Goal: Task Accomplishment & Management: Complete application form

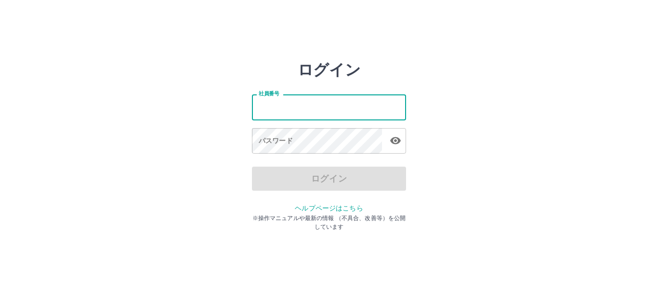
click at [306, 108] on input "社員番号" at bounding box center [329, 107] width 154 height 26
type input "*******"
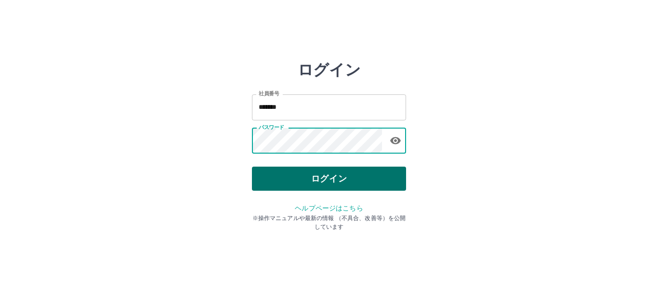
click at [327, 183] on button "ログイン" at bounding box center [329, 179] width 154 height 24
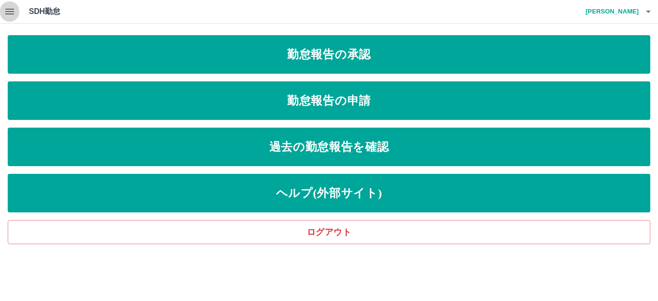
click at [8, 12] on icon "button" at bounding box center [9, 12] width 9 height 6
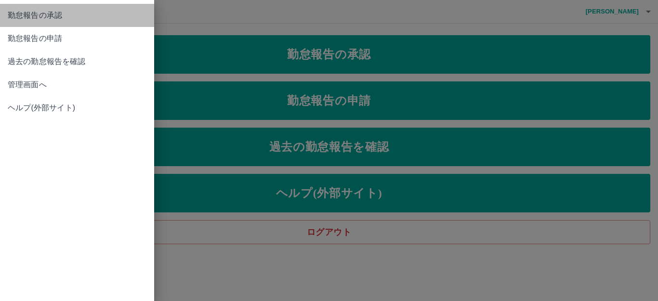
click at [51, 19] on span "勤怠報告の承認" at bounding box center [77, 16] width 139 height 12
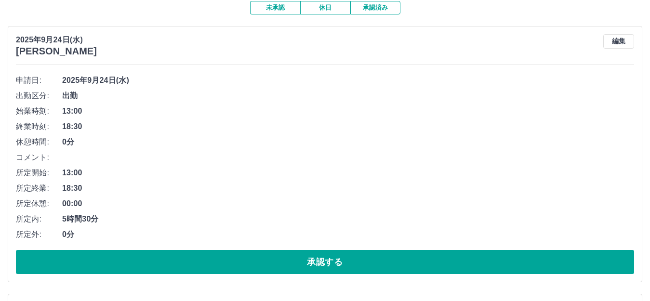
scroll to position [193, 0]
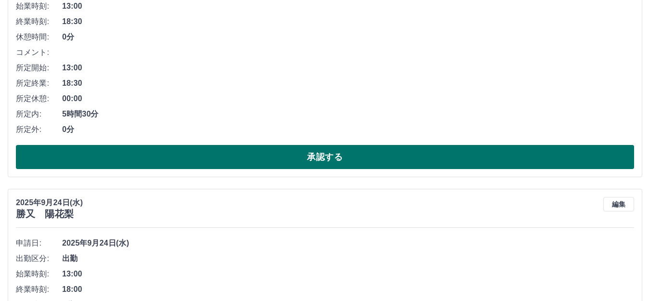
click at [293, 163] on button "承認する" at bounding box center [325, 157] width 618 height 24
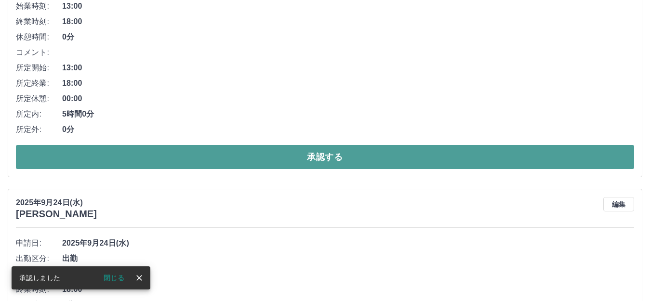
click at [293, 162] on button "承認する" at bounding box center [325, 157] width 618 height 24
click at [295, 157] on button "承認する" at bounding box center [325, 157] width 618 height 24
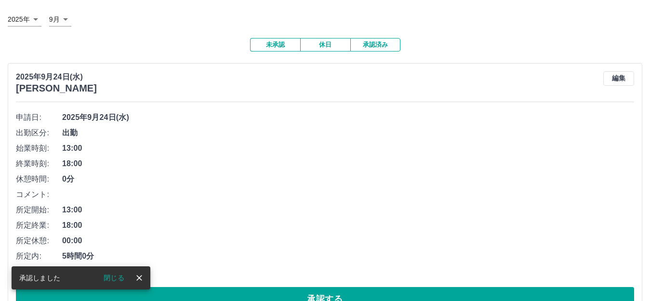
scroll to position [145, 0]
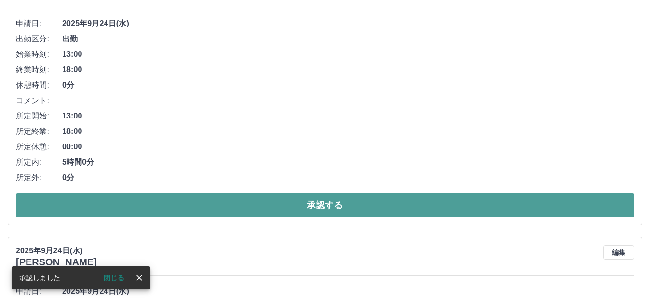
click at [319, 209] on button "承認する" at bounding box center [325, 205] width 618 height 24
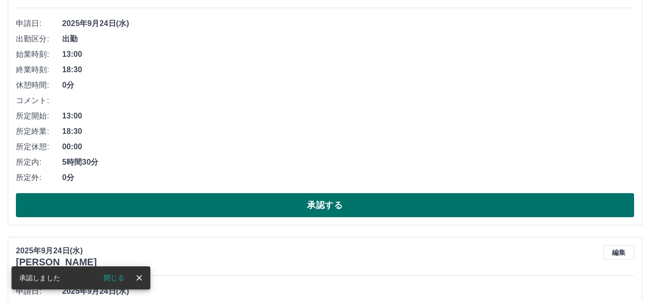
click at [320, 196] on button "承認する" at bounding box center [325, 205] width 618 height 24
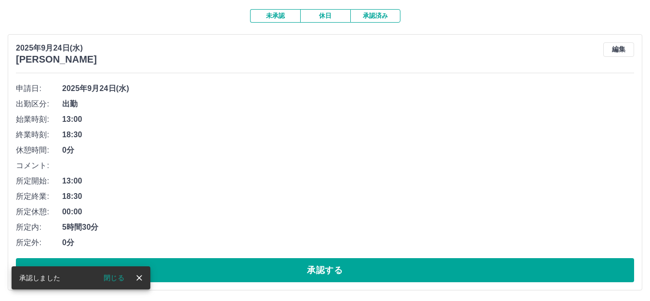
scroll to position [241, 0]
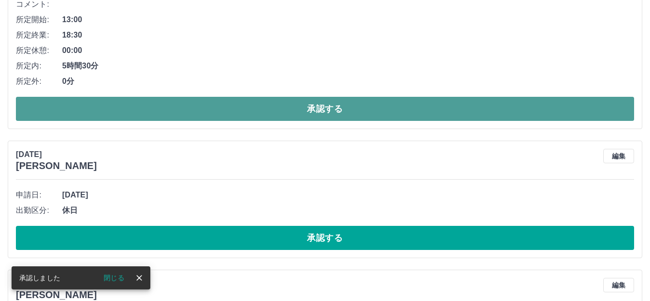
click at [318, 104] on button "承認する" at bounding box center [325, 109] width 618 height 24
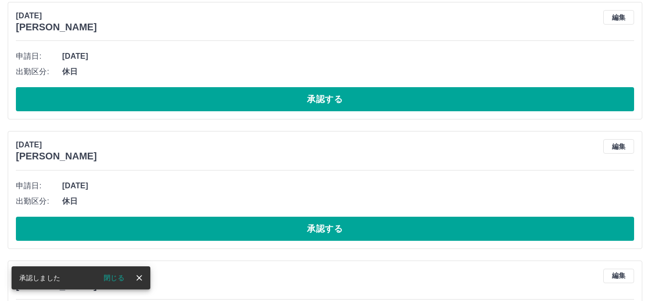
scroll to position [0, 0]
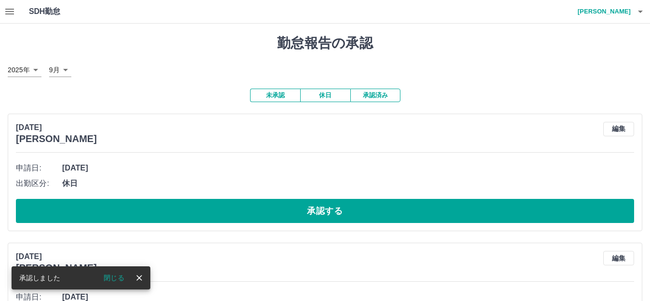
click at [322, 91] on button "休日" at bounding box center [325, 95] width 50 height 13
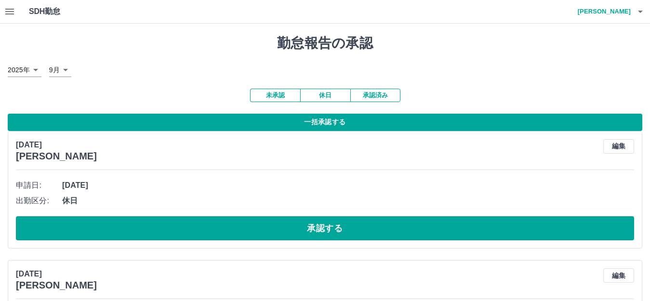
click at [333, 120] on button "一括承認する" at bounding box center [325, 122] width 635 height 17
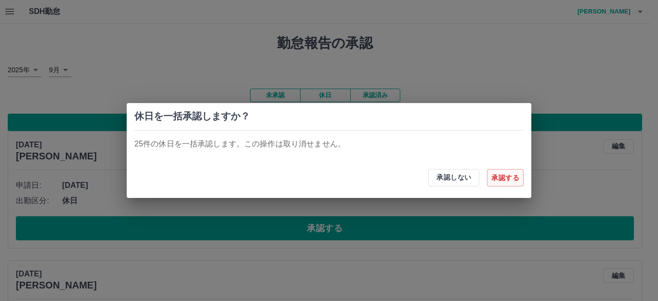
click at [510, 179] on button "承認する" at bounding box center [505, 177] width 37 height 17
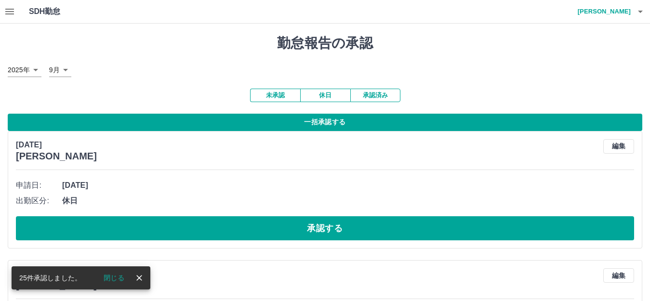
click at [354, 127] on button "一括承認する" at bounding box center [325, 122] width 635 height 17
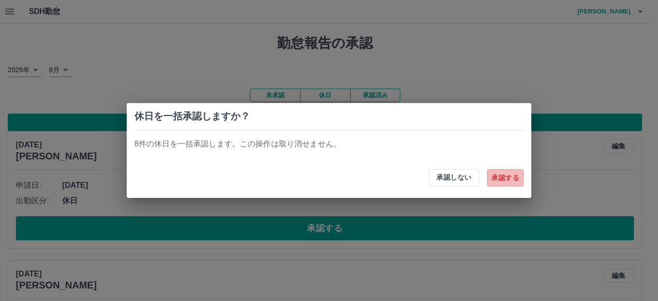
click at [494, 175] on button "承認する" at bounding box center [505, 177] width 37 height 17
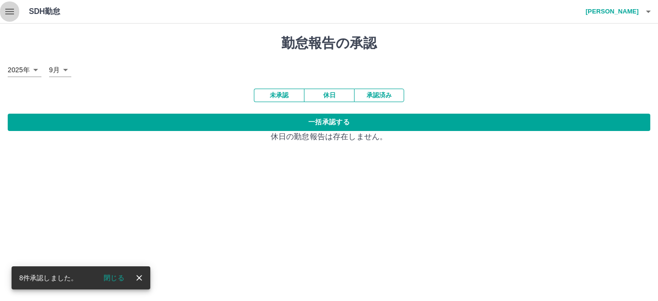
click at [6, 10] on icon "button" at bounding box center [9, 12] width 9 height 6
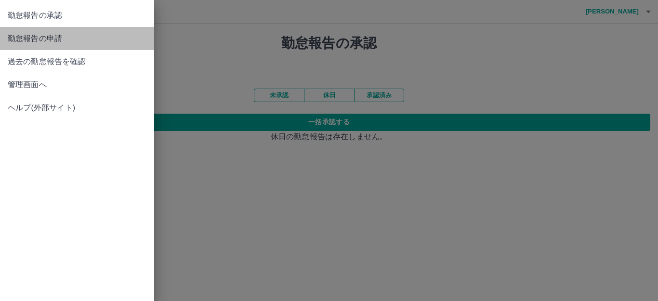
click at [57, 33] on span "勤怠報告の申請" at bounding box center [77, 39] width 139 height 12
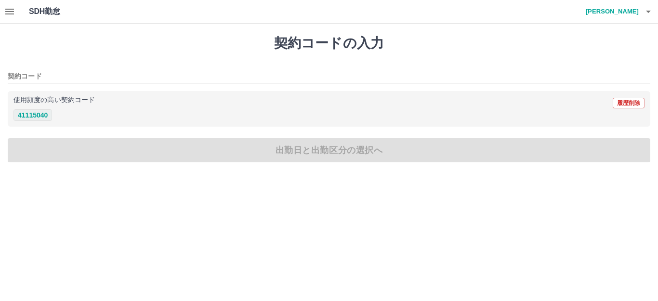
click at [42, 114] on button "41115040" at bounding box center [32, 115] width 39 height 12
type input "********"
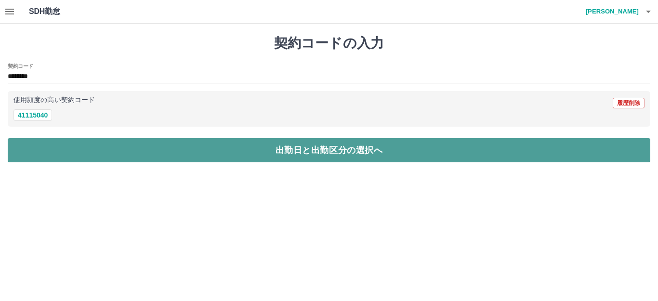
click at [68, 151] on button "出勤日と出勤区分の選択へ" at bounding box center [329, 150] width 643 height 24
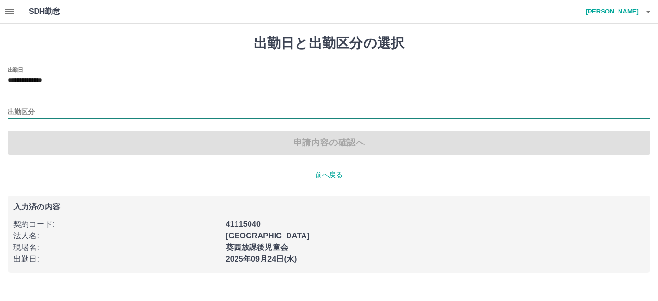
click at [16, 110] on input "出勤区分" at bounding box center [329, 113] width 643 height 12
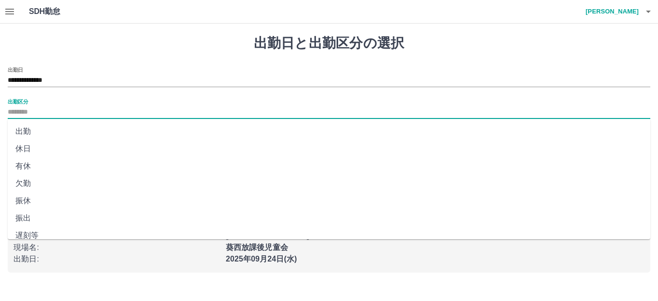
click at [25, 135] on li "出勤" at bounding box center [329, 131] width 643 height 17
type input "**"
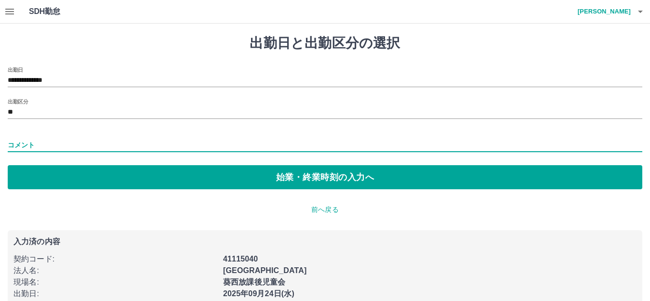
click at [26, 140] on input "コメント" at bounding box center [325, 145] width 635 height 14
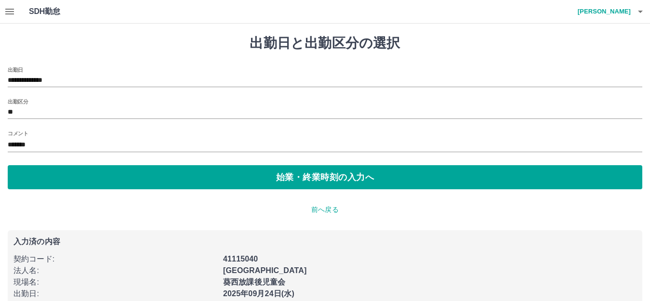
click at [5, 144] on div "**********" at bounding box center [325, 171] width 650 height 295
click at [5, 141] on div "**********" at bounding box center [325, 171] width 650 height 295
click at [9, 145] on input "*******" at bounding box center [325, 145] width 635 height 14
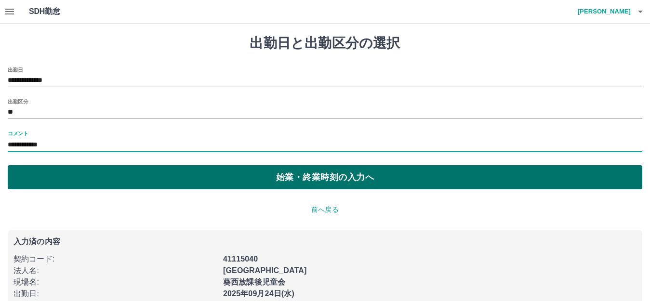
type input "**********"
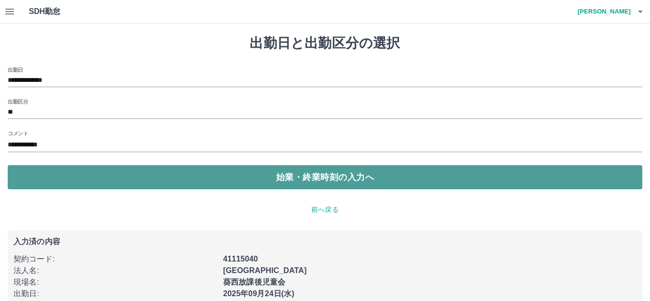
click at [95, 180] on button "始業・終業時刻の入力へ" at bounding box center [325, 177] width 635 height 24
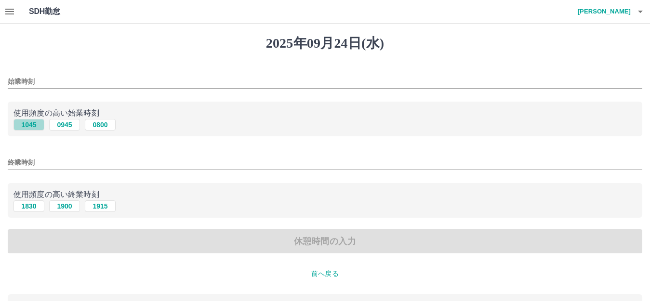
click at [30, 125] on button "1045" at bounding box center [28, 125] width 31 height 12
type input "****"
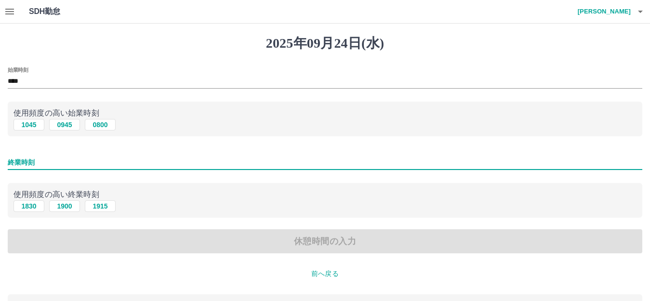
click at [39, 163] on input "終業時刻" at bounding box center [325, 163] width 635 height 14
type input "****"
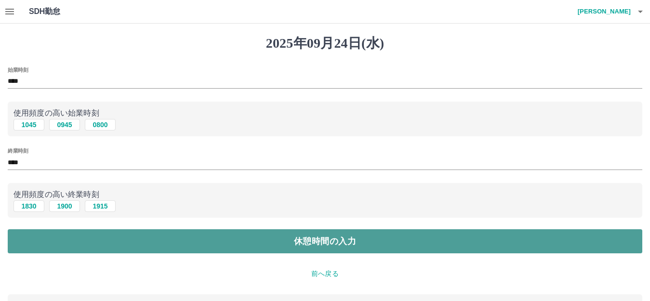
click at [98, 242] on button "休憩時間の入力" at bounding box center [325, 241] width 635 height 24
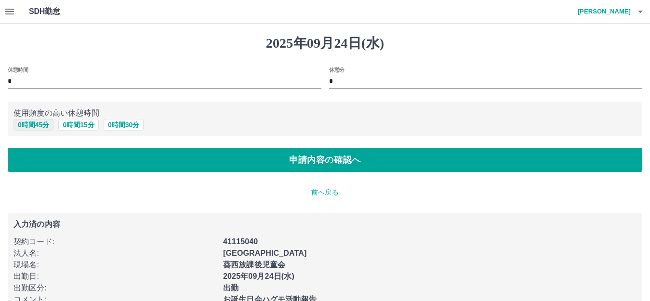
click at [34, 126] on button "0 時間 45 分" at bounding box center [33, 125] width 40 height 12
type input "**"
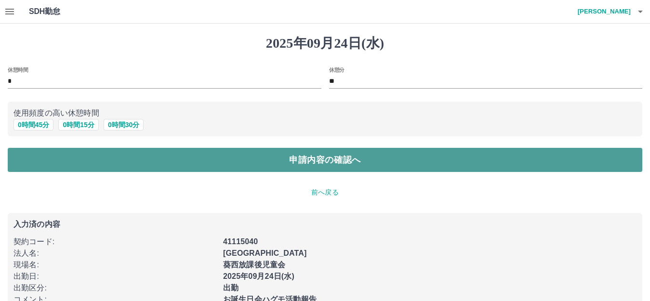
click at [55, 155] on button "申請内容の確認へ" at bounding box center [325, 160] width 635 height 24
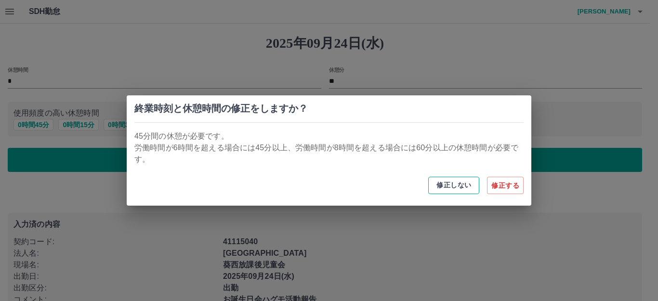
click at [448, 185] on button "修正しない" at bounding box center [453, 185] width 51 height 17
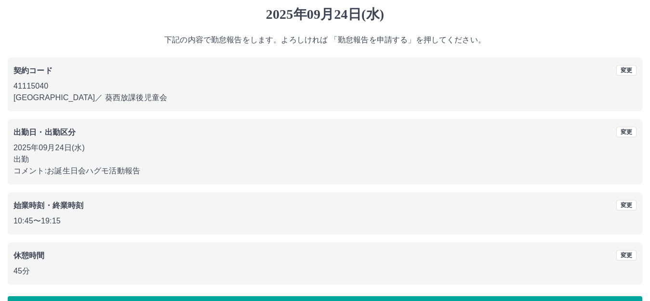
scroll to position [60, 0]
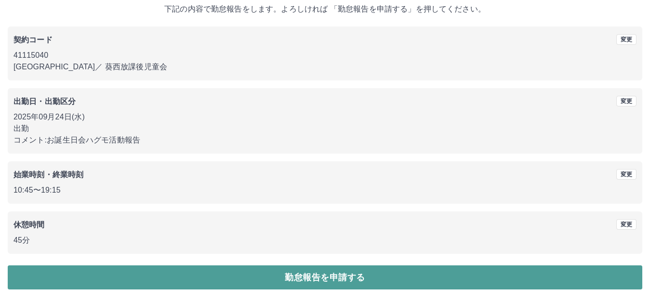
click at [417, 276] on button "勤怠報告を申請する" at bounding box center [325, 278] width 635 height 24
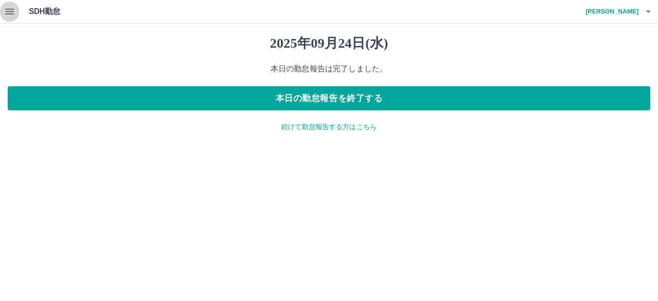
click at [10, 11] on icon "button" at bounding box center [10, 12] width 12 height 12
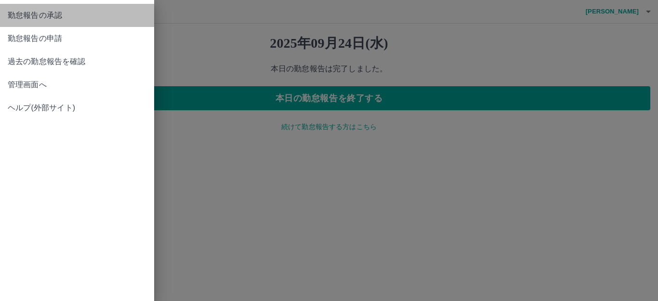
click at [13, 22] on link "勤怠報告の承認" at bounding box center [77, 15] width 154 height 23
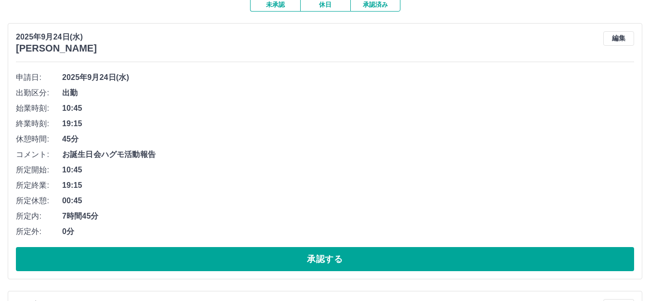
scroll to position [96, 0]
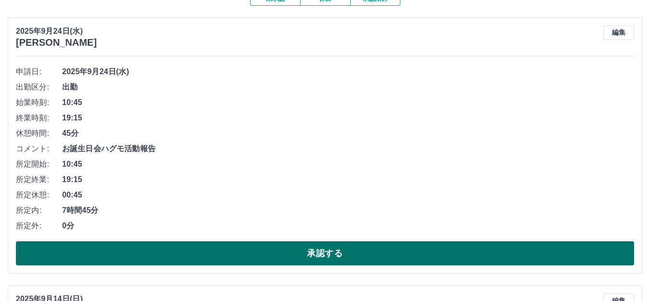
click at [344, 259] on button "承認する" at bounding box center [325, 253] width 618 height 24
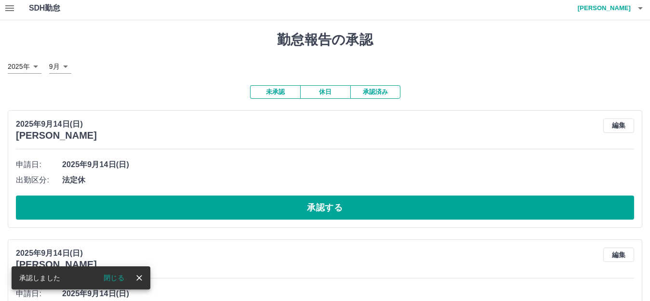
scroll to position [193, 0]
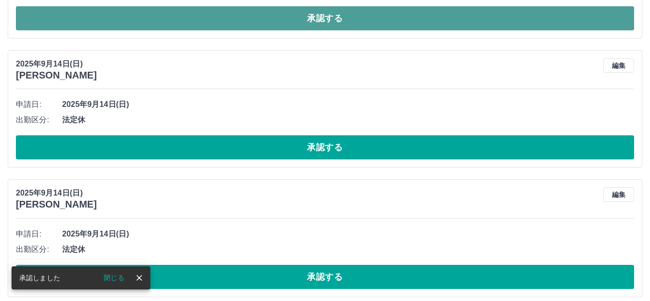
click at [371, 21] on button "承認する" at bounding box center [325, 18] width 618 height 24
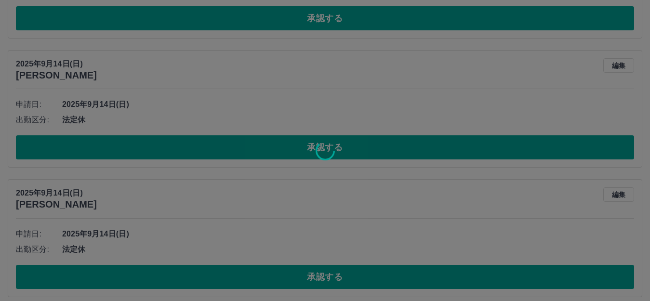
scroll to position [64, 0]
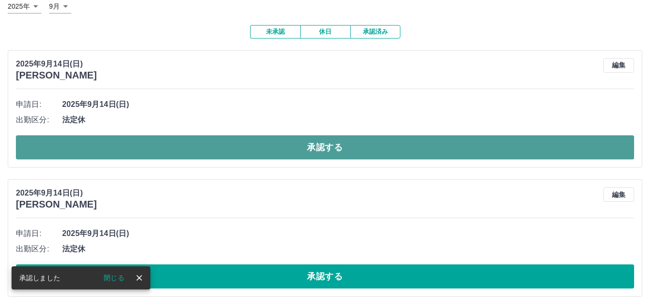
click at [366, 149] on button "承認する" at bounding box center [325, 147] width 618 height 24
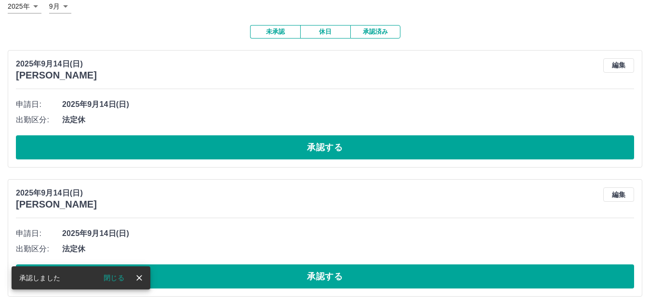
click at [346, 146] on button "承認する" at bounding box center [325, 147] width 618 height 24
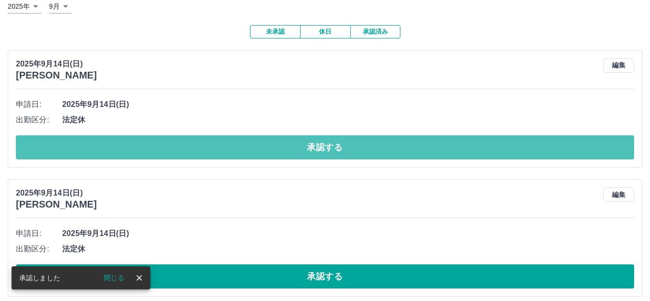
click at [346, 146] on button "承認する" at bounding box center [325, 147] width 618 height 24
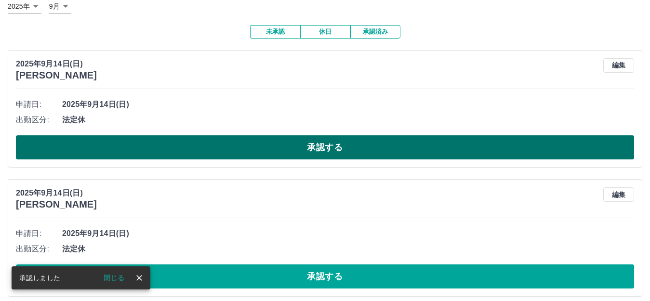
drag, startPoint x: 345, startPoint y: 150, endPoint x: 348, endPoint y: 145, distance: 6.7
click at [344, 150] on button "承認する" at bounding box center [325, 147] width 618 height 24
click at [348, 145] on button "承認する" at bounding box center [325, 147] width 618 height 24
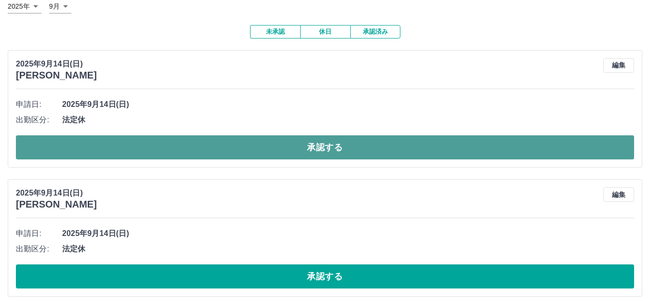
click at [354, 150] on button "承認する" at bounding box center [325, 147] width 618 height 24
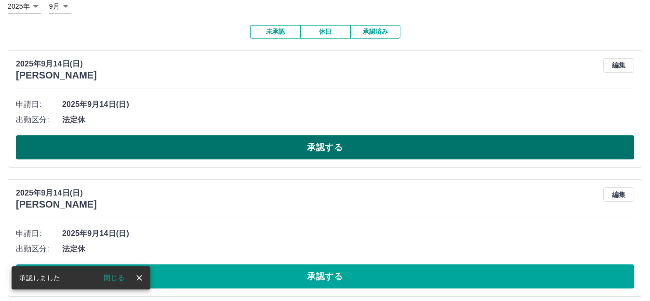
click at [353, 151] on button "承認する" at bounding box center [325, 147] width 618 height 24
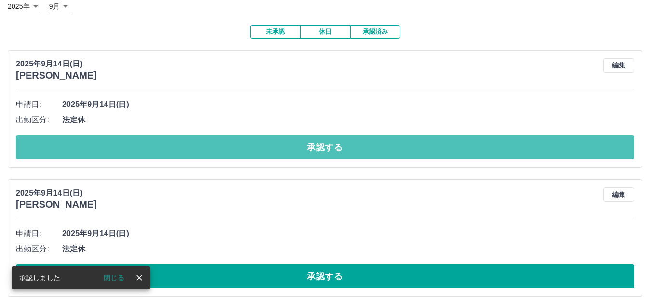
click at [344, 146] on button "承認する" at bounding box center [325, 147] width 618 height 24
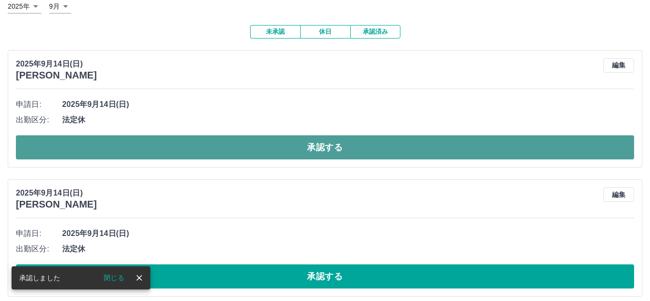
click at [348, 150] on button "承認する" at bounding box center [325, 147] width 618 height 24
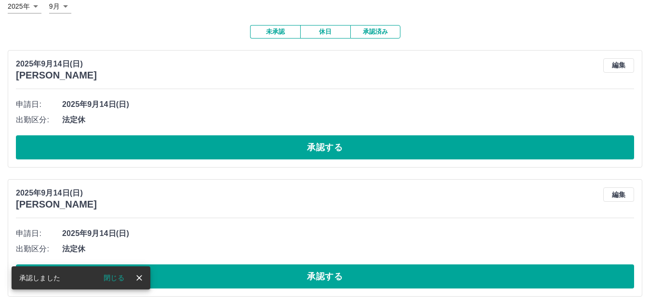
click at [331, 142] on button "承認する" at bounding box center [325, 147] width 618 height 24
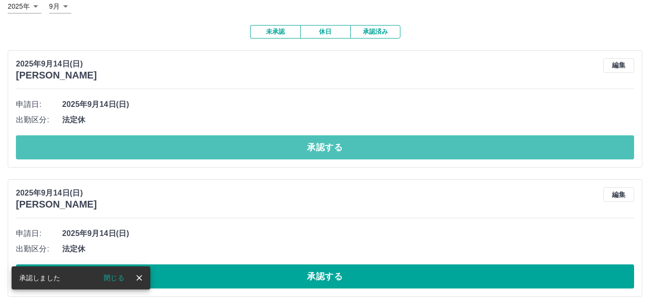
click at [347, 149] on button "承認する" at bounding box center [325, 147] width 618 height 24
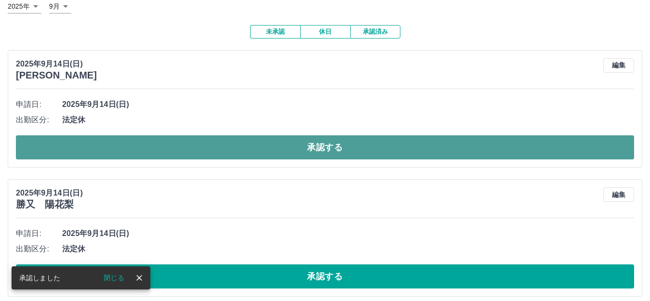
click at [347, 151] on button "承認する" at bounding box center [325, 147] width 618 height 24
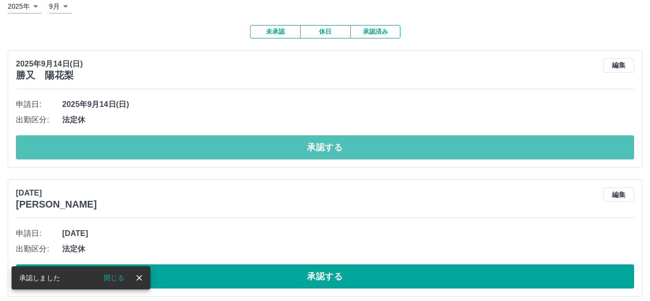
click at [348, 151] on button "承認する" at bounding box center [325, 147] width 618 height 24
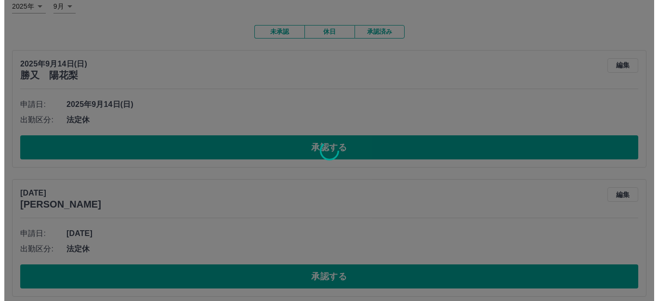
scroll to position [0, 0]
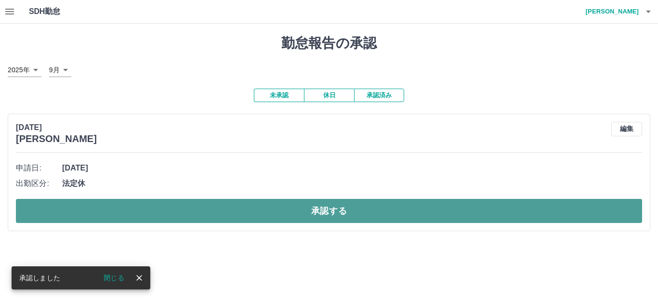
click at [353, 215] on button "承認する" at bounding box center [329, 211] width 626 height 24
